Goal: Task Accomplishment & Management: Manage account settings

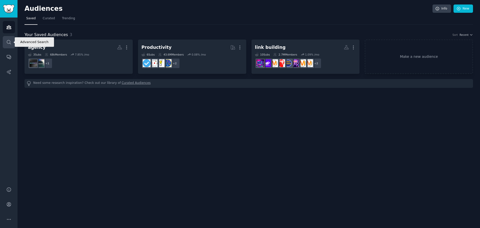
click at [5, 44] on link "Search" at bounding box center [9, 42] width 12 height 12
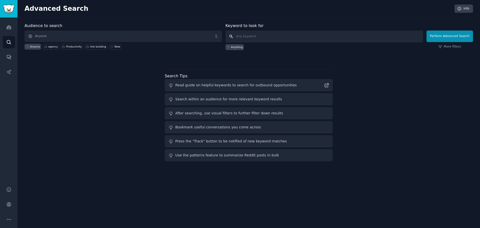
click at [347, 38] on input "text" at bounding box center [325, 37] width 198 height 12
type input "automated time tracking"
click button "Perform Advanced Search" at bounding box center [450, 37] width 47 height 12
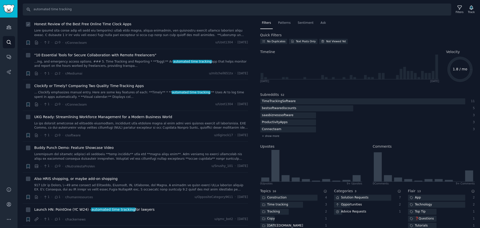
scroll to position [1727, 0]
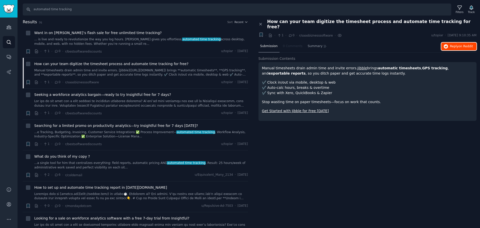
click at [458, 44] on span "Reply on Reddit" at bounding box center [461, 46] width 23 height 5
click at [462, 5] on icon at bounding box center [459, 7] width 5 height 5
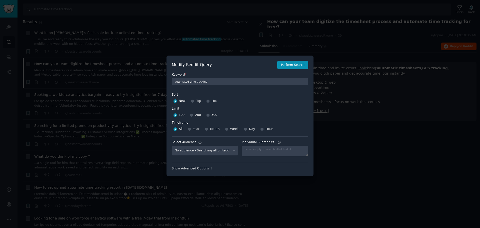
click at [194, 169] on div "Show Advanced Options ↓" at bounding box center [240, 168] width 137 height 5
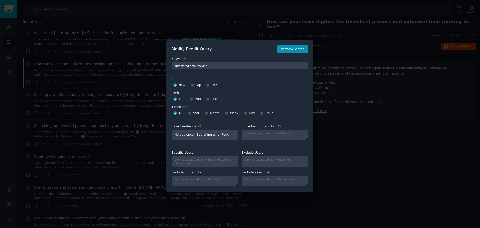
click at [359, 154] on div at bounding box center [240, 114] width 480 height 228
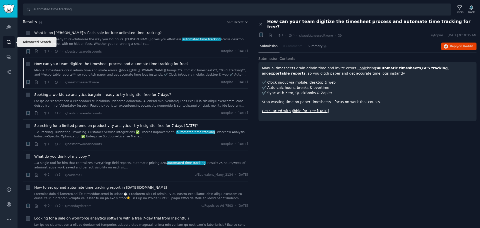
click at [8, 43] on icon "Sidebar" at bounding box center [8, 42] width 5 height 5
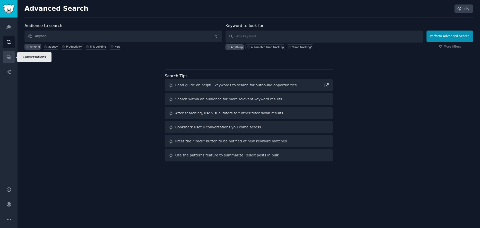
click at [11, 57] on icon "Sidebar" at bounding box center [8, 56] width 5 height 5
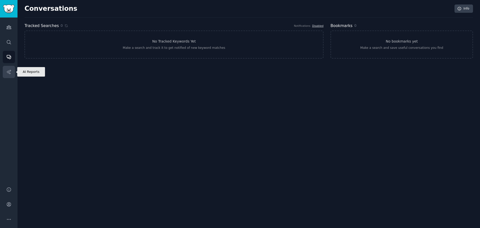
click at [14, 77] on link "AI Reports" at bounding box center [9, 72] width 12 height 12
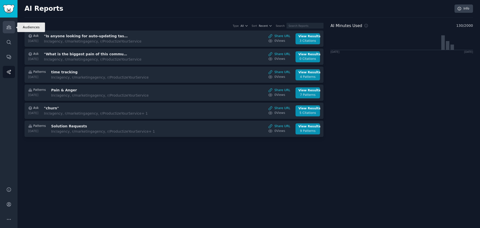
click at [8, 30] on link "Audiences" at bounding box center [9, 27] width 12 height 12
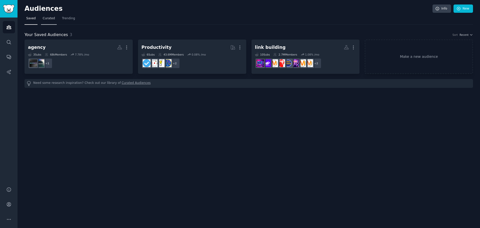
click at [49, 19] on span "Curated" at bounding box center [49, 18] width 12 height 5
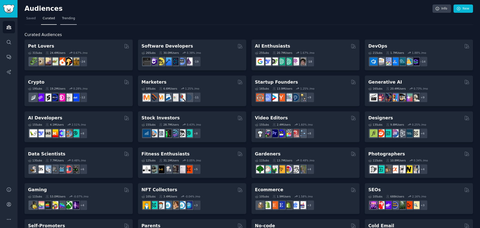
click at [65, 18] on span "Trending" at bounding box center [68, 18] width 13 height 5
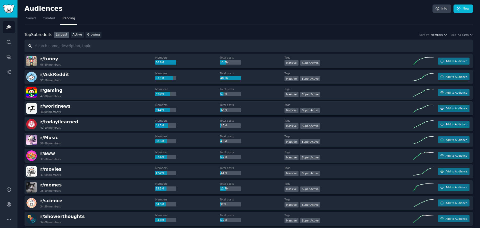
click at [443, 35] on span "Members" at bounding box center [437, 35] width 12 height 4
click at [12, 39] on link "Search" at bounding box center [9, 42] width 12 height 12
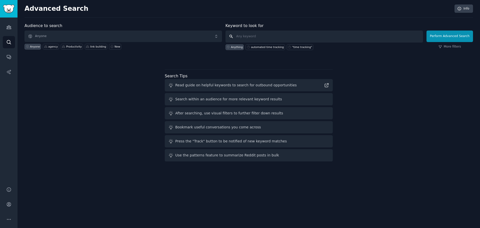
click at [282, 32] on input "text" at bounding box center [325, 37] width 198 height 12
type input "pointone"
click at [451, 37] on button "Perform Advanced Search" at bounding box center [450, 37] width 47 height 12
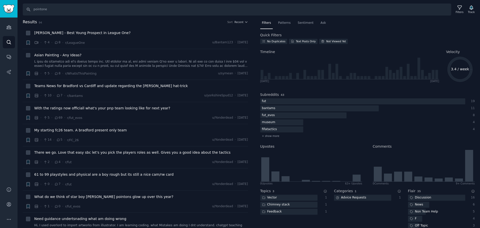
click at [63, 3] on div "Search pointone Filters Track" at bounding box center [249, 8] width 463 height 16
click at [63, 7] on input "pointone" at bounding box center [237, 10] width 429 height 12
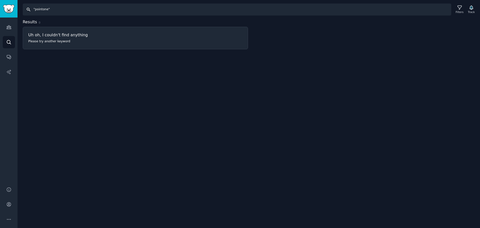
click at [60, 10] on input ""pointone"" at bounding box center [237, 10] width 429 height 12
type input "pointone"
click at [48, 10] on input "pointone" at bounding box center [237, 10] width 429 height 12
click at [457, 10] on div "Filters" at bounding box center [459, 9] width 13 height 11
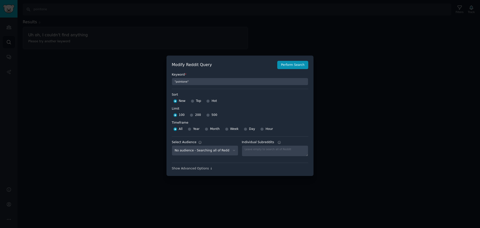
click at [103, 106] on div at bounding box center [240, 114] width 480 height 228
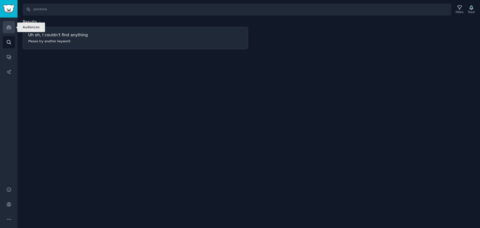
click at [9, 29] on icon "Sidebar" at bounding box center [9, 28] width 5 height 4
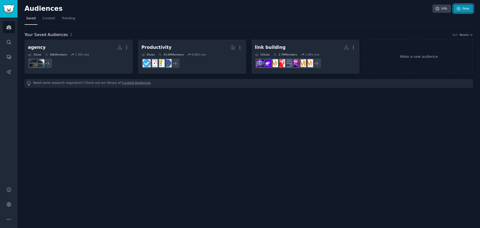
click at [460, 7] on icon at bounding box center [459, 9] width 5 height 5
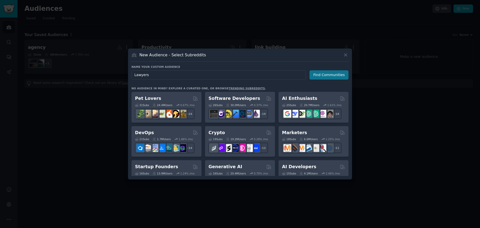
type input "Lawyers"
click at [333, 76] on button "Find Communities" at bounding box center [329, 74] width 39 height 9
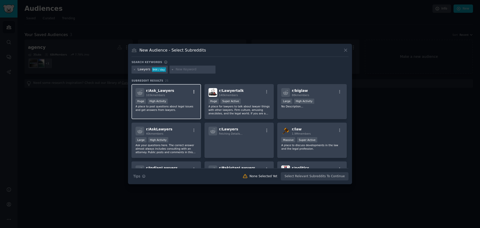
click at [195, 92] on icon "button" at bounding box center [194, 92] width 5 height 5
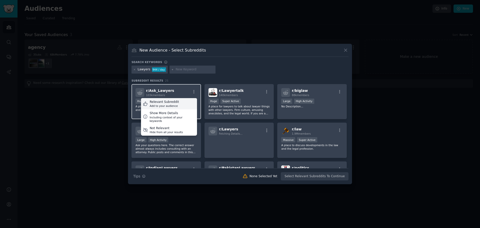
click at [180, 103] on div "Relevant Subreddit Add to your audience" at bounding box center [169, 104] width 56 height 12
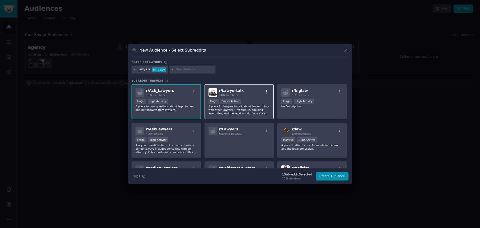
click at [267, 90] on icon "button" at bounding box center [267, 92] width 5 height 5
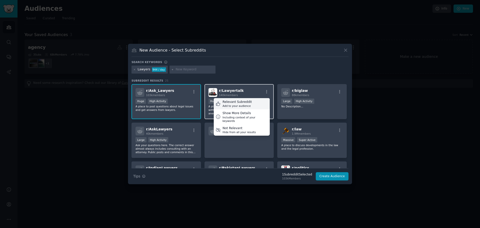
click at [251, 101] on div "Relevant Subreddit Add to your audience" at bounding box center [242, 104] width 56 height 12
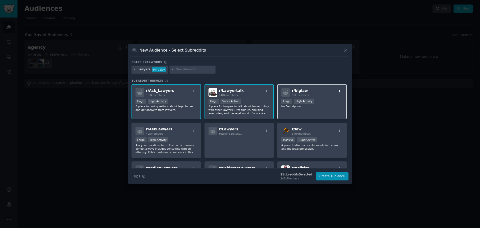
click at [341, 92] on icon "button" at bounding box center [340, 92] width 5 height 5
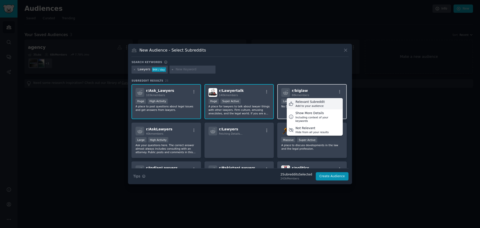
click at [323, 102] on div "Relevant Subreddit Add to your audience" at bounding box center [315, 104] width 56 height 12
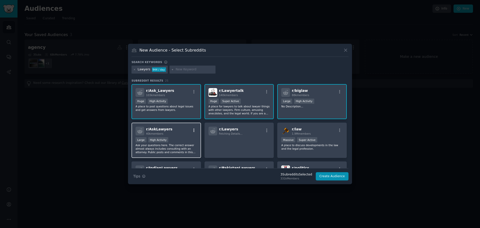
click at [192, 130] on icon "button" at bounding box center [194, 130] width 5 height 5
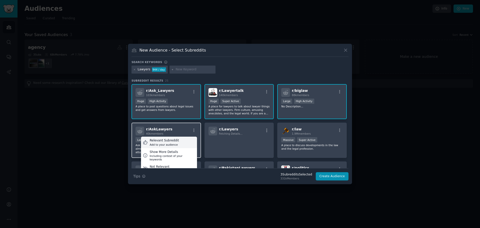
click at [178, 139] on div "Relevant Subreddit Add to your audience" at bounding box center [169, 143] width 56 height 12
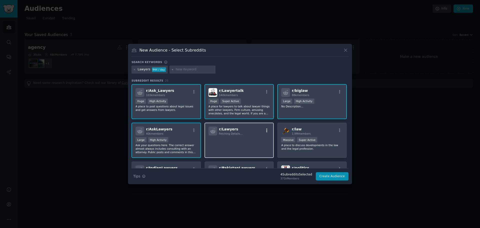
click at [267, 129] on icon "button" at bounding box center [267, 130] width 5 height 5
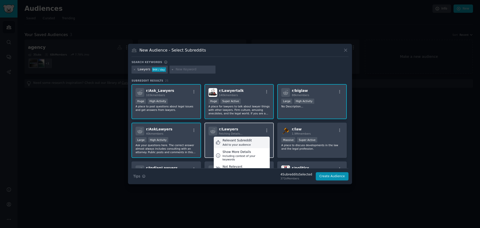
click at [247, 140] on div "Relevant Subreddit" at bounding box center [237, 140] width 29 height 5
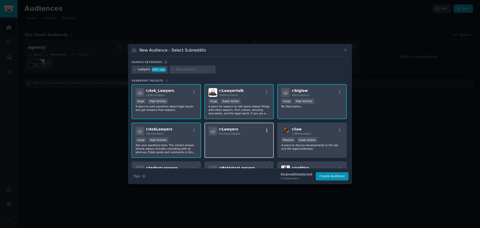
click at [267, 130] on icon "button" at bounding box center [267, 130] width 5 height 5
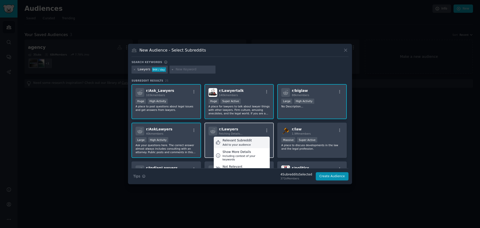
click at [234, 143] on div "Add to your audience" at bounding box center [237, 145] width 29 height 4
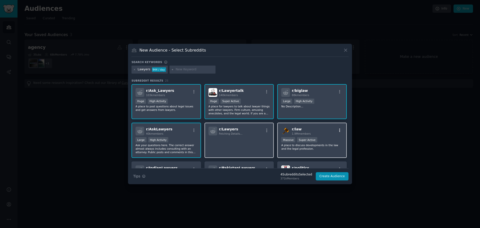
click at [338, 131] on icon "button" at bounding box center [340, 130] width 5 height 5
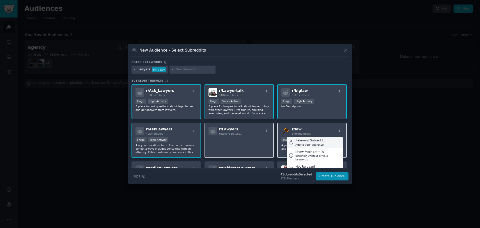
click at [315, 143] on div "Add to your audience" at bounding box center [310, 145] width 29 height 4
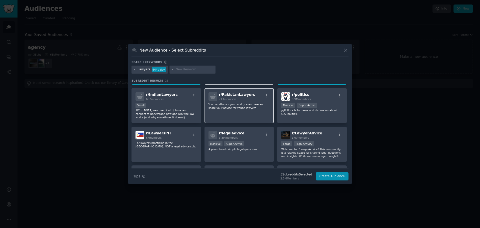
scroll to position [100, 0]
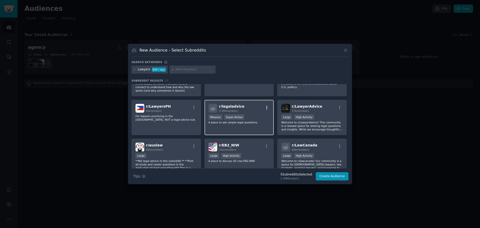
click at [267, 107] on icon "button" at bounding box center [267, 107] width 5 height 5
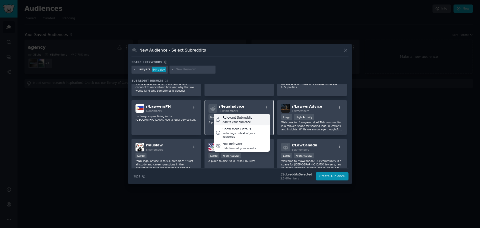
click at [249, 118] on div "Relevant Subreddit Add to your audience" at bounding box center [242, 120] width 56 height 12
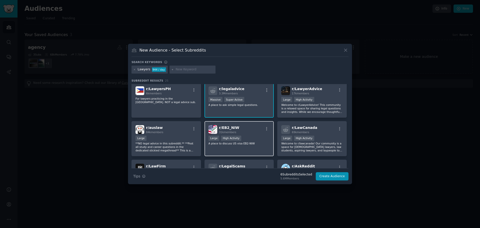
scroll to position [150, 0]
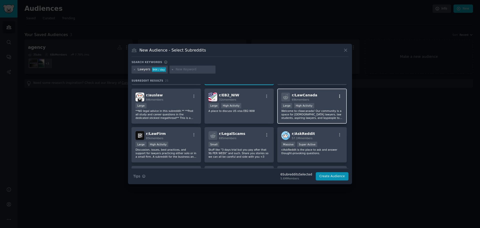
click at [338, 95] on icon "button" at bounding box center [340, 96] width 5 height 5
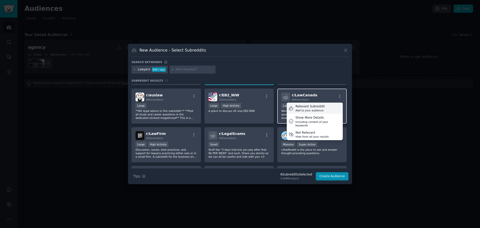
click at [316, 106] on div "Relevant Subreddit" at bounding box center [310, 106] width 29 height 5
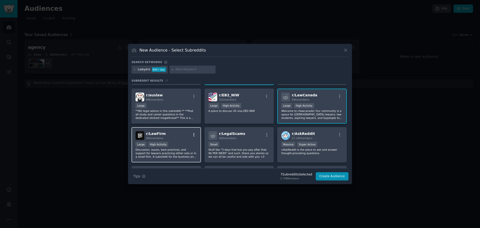
click at [193, 135] on icon "button" at bounding box center [194, 135] width 5 height 5
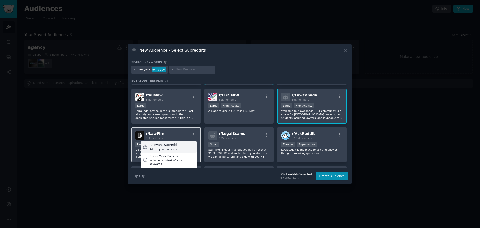
click at [176, 149] on div "Relevant Subreddit Add to your audience" at bounding box center [169, 147] width 56 height 12
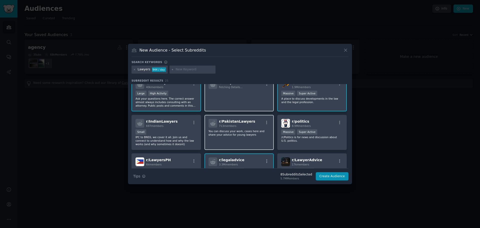
scroll to position [22, 0]
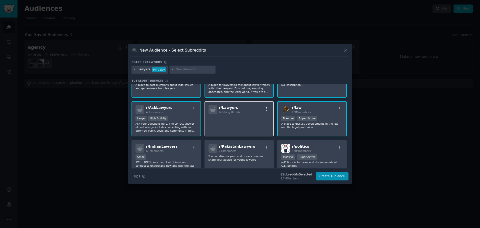
click at [266, 110] on icon "button" at bounding box center [267, 109] width 5 height 5
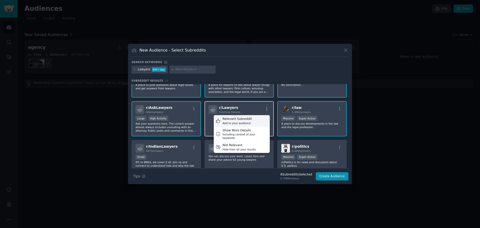
click at [246, 121] on div "Add to your audience" at bounding box center [237, 123] width 29 height 4
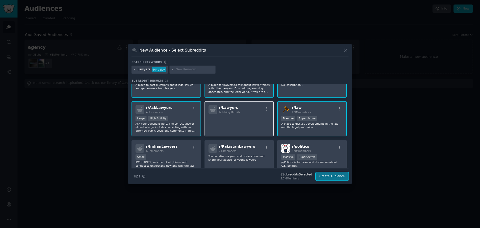
click at [329, 175] on button "Create Audience" at bounding box center [332, 176] width 33 height 9
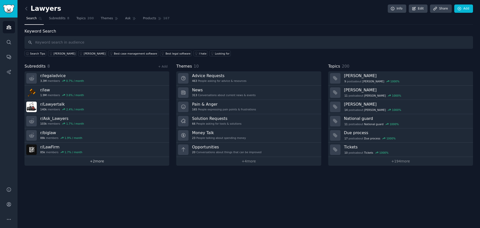
click at [101, 161] on link "+ 2 more" at bounding box center [97, 161] width 145 height 9
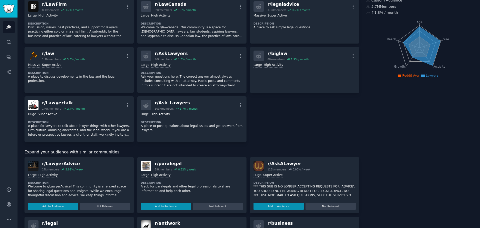
scroll to position [50, 0]
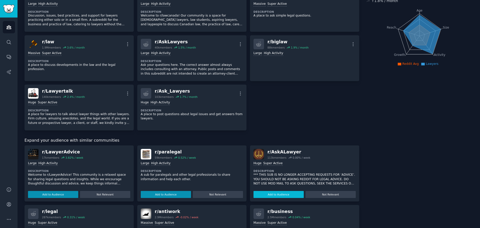
click at [276, 195] on button "Add to Audience" at bounding box center [279, 194] width 50 height 7
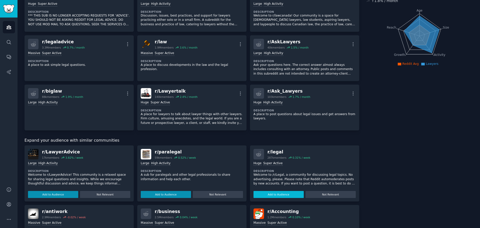
click at [272, 195] on button "Add to Audience" at bounding box center [279, 194] width 50 height 7
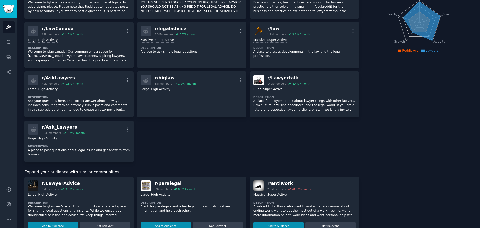
scroll to position [75, 0]
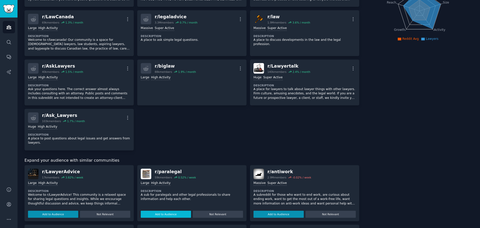
click at [54, 211] on button "Add to Audience" at bounding box center [53, 214] width 50 height 7
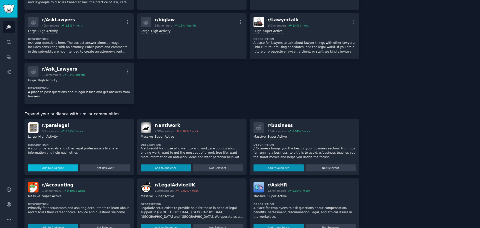
scroll to position [125, 0]
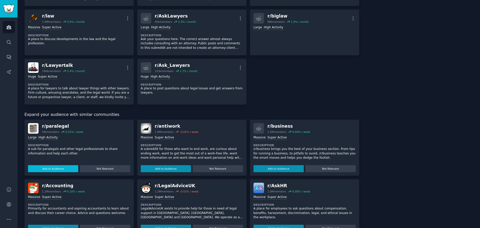
click at [55, 167] on button "Add to Audience" at bounding box center [53, 168] width 50 height 7
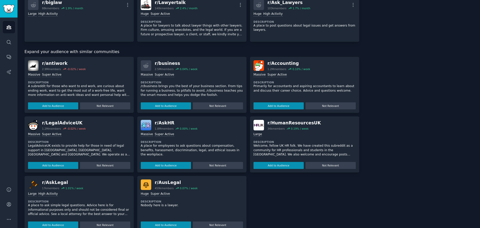
scroll to position [199, 0]
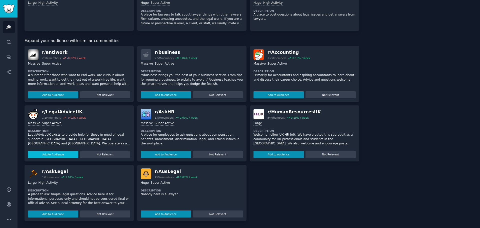
click at [61, 154] on button "Add to Audience" at bounding box center [53, 154] width 50 height 7
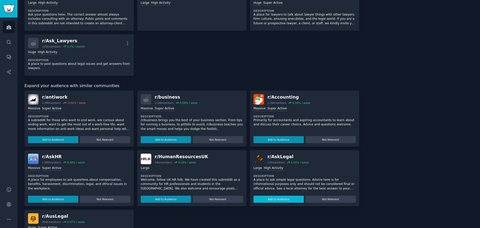
click at [284, 196] on button "Add to Audience" at bounding box center [279, 199] width 50 height 7
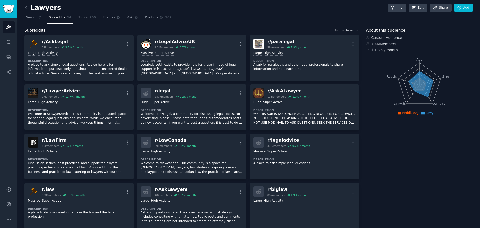
scroll to position [0, 0]
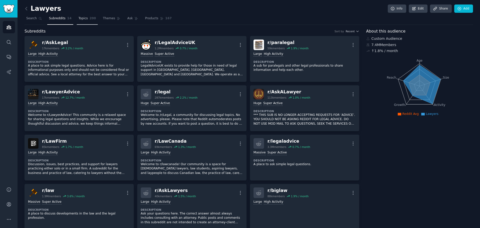
click at [83, 21] on span "Topics" at bounding box center [83, 18] width 9 height 5
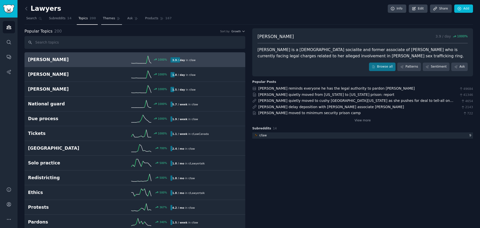
click at [105, 20] on span "Themes" at bounding box center [109, 18] width 12 height 5
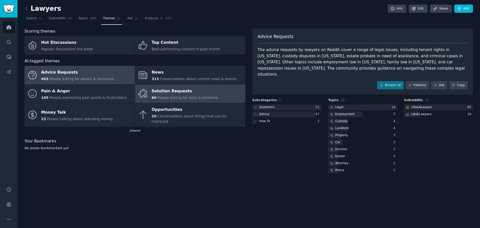
click at [175, 92] on div "Solution Requests" at bounding box center [185, 91] width 66 height 8
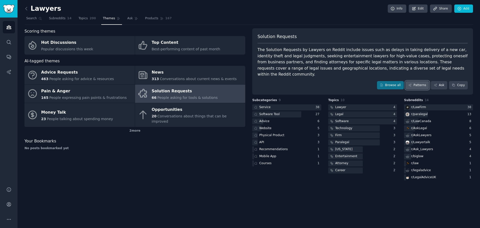
click at [416, 81] on link "Patterns" at bounding box center [418, 85] width 24 height 9
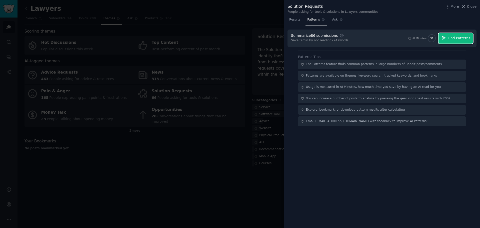
click at [466, 36] on span "Find Patterns" at bounding box center [459, 38] width 23 height 5
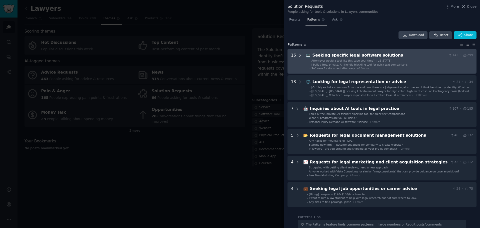
drag, startPoint x: 358, startPoint y: 55, endPoint x: 298, endPoint y: 55, distance: 59.8
click at [298, 55] on icon at bounding box center [300, 55] width 5 height 5
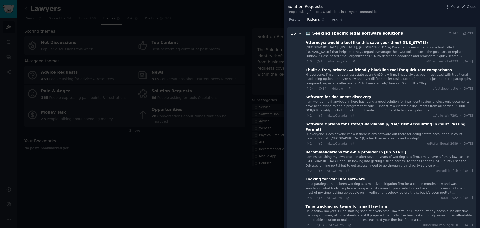
scroll to position [23, 0]
click at [353, 60] on icon at bounding box center [354, 61] width 2 height 2
click at [348, 87] on icon at bounding box center [350, 88] width 4 height 4
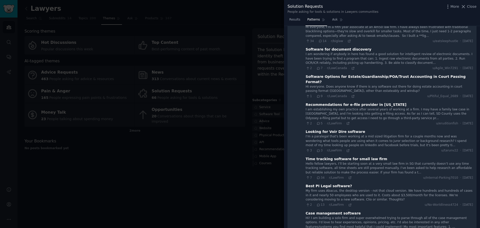
scroll to position [73, 0]
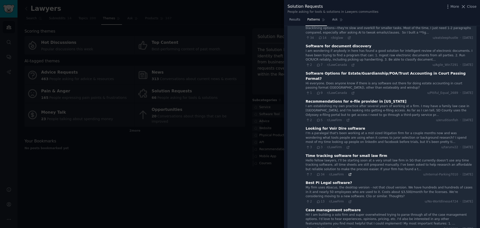
click at [349, 173] on icon at bounding box center [351, 175] width 4 height 4
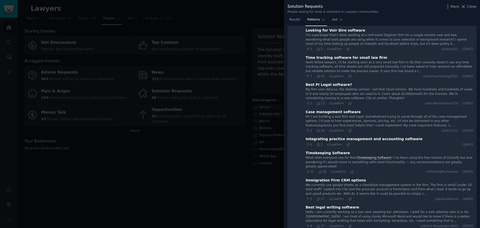
scroll to position [173, 0]
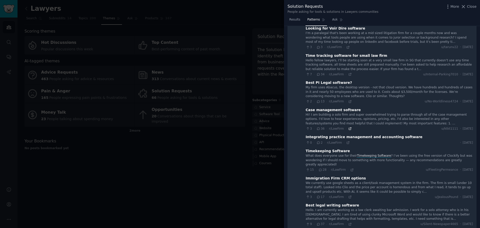
click at [349, 127] on icon at bounding box center [351, 129] width 4 height 4
